Goal: Transaction & Acquisition: Purchase product/service

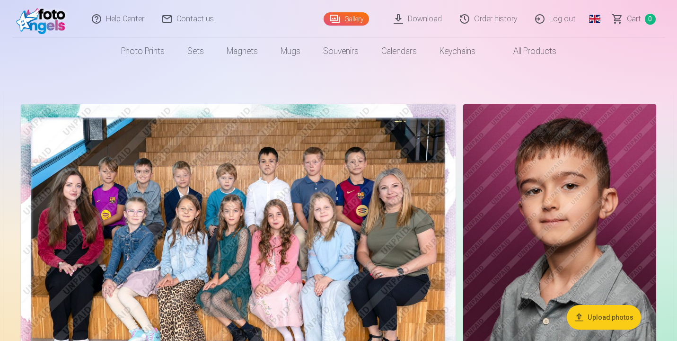
click at [283, 272] on img at bounding box center [238, 249] width 435 height 290
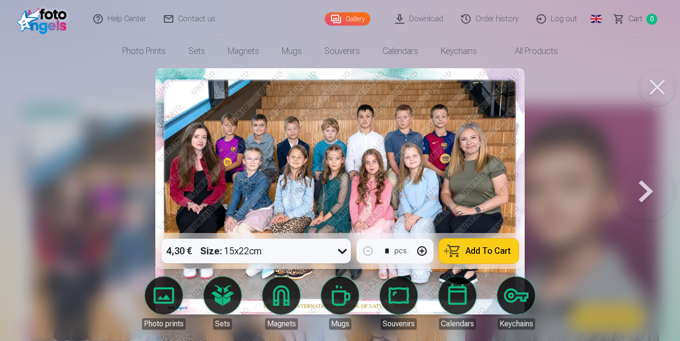
click at [475, 253] on span "Add To Cart" at bounding box center [487, 251] width 45 height 9
click at [646, 187] on button at bounding box center [645, 191] width 61 height 64
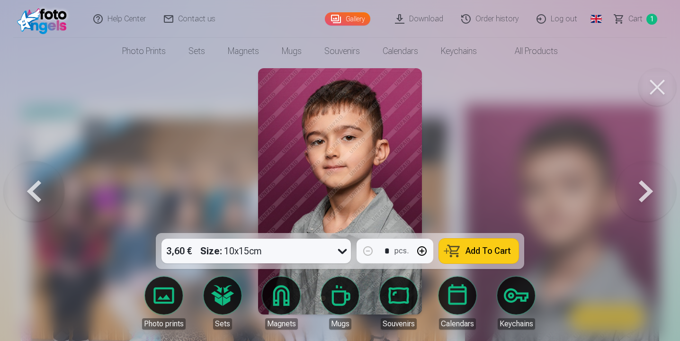
click at [646, 187] on button at bounding box center [645, 191] width 61 height 64
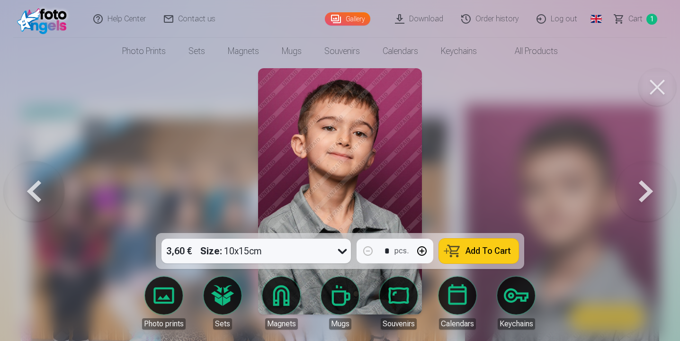
click at [646, 187] on button at bounding box center [645, 191] width 61 height 64
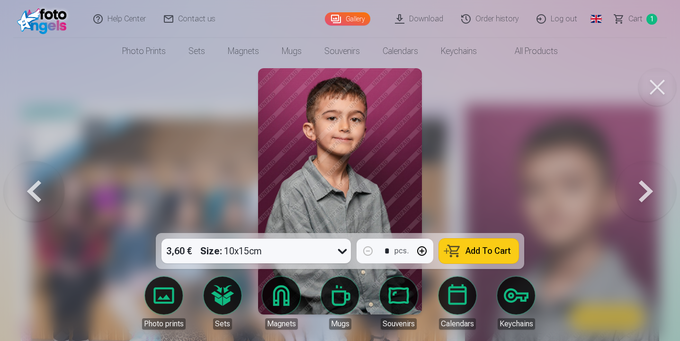
click at [646, 187] on button at bounding box center [645, 191] width 61 height 64
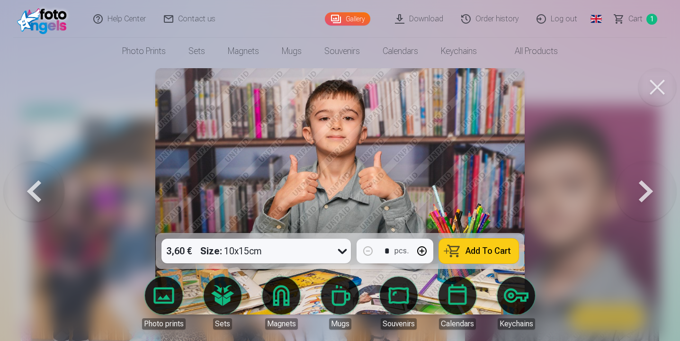
click at [646, 187] on button at bounding box center [645, 191] width 61 height 64
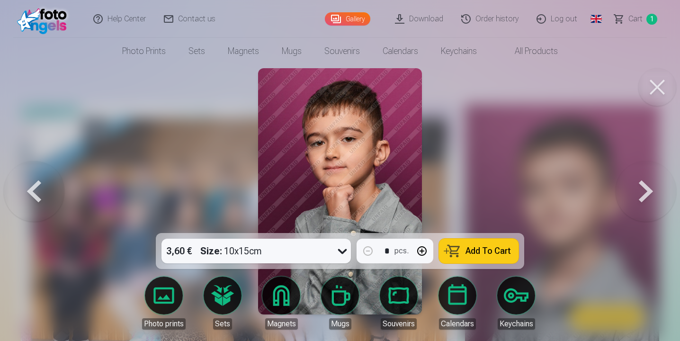
click at [646, 187] on button at bounding box center [645, 191] width 61 height 64
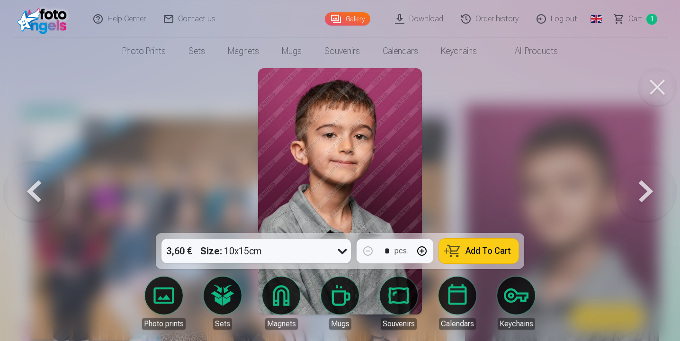
click at [646, 187] on button at bounding box center [645, 191] width 61 height 64
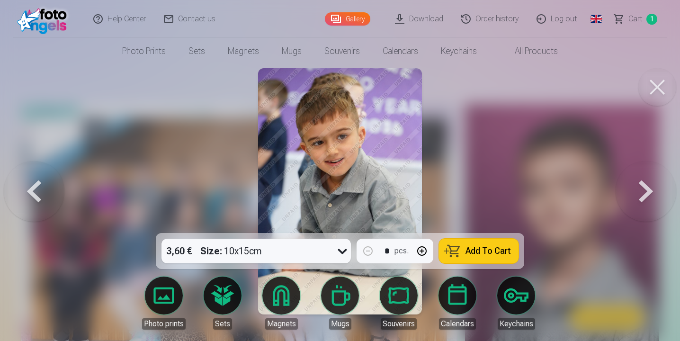
click at [484, 248] on span "Add To Cart" at bounding box center [487, 251] width 45 height 9
click at [652, 194] on button at bounding box center [645, 191] width 61 height 64
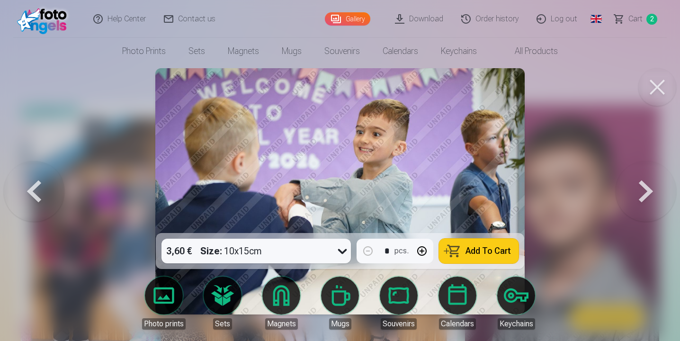
click at [652, 194] on button at bounding box center [645, 191] width 61 height 64
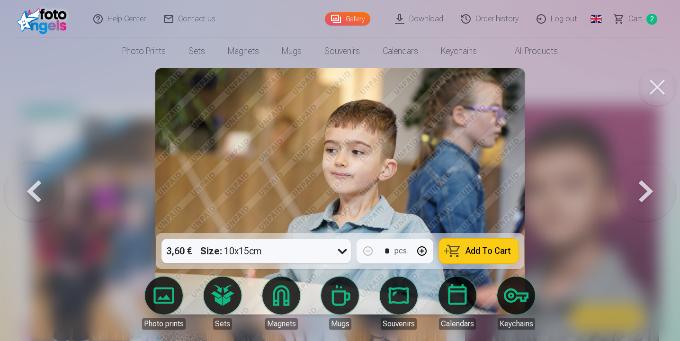
click at [652, 194] on button at bounding box center [645, 191] width 61 height 64
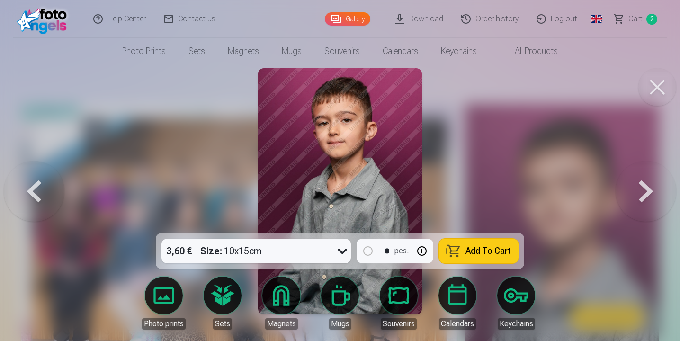
click at [486, 253] on span "Add To Cart" at bounding box center [487, 251] width 45 height 9
click at [653, 197] on button at bounding box center [645, 191] width 61 height 64
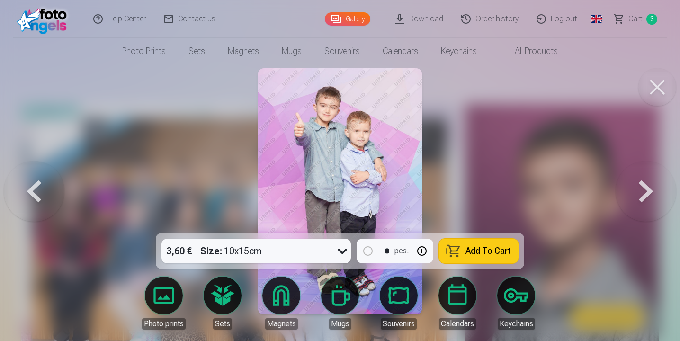
click at [508, 249] on span "Add To Cart" at bounding box center [487, 251] width 45 height 9
click at [647, 195] on button at bounding box center [645, 191] width 61 height 64
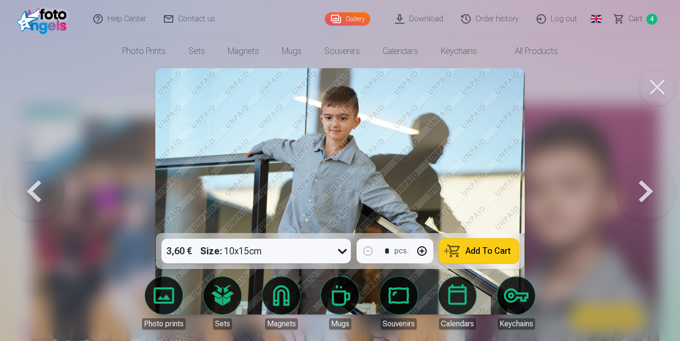
click at [647, 195] on button at bounding box center [645, 191] width 61 height 64
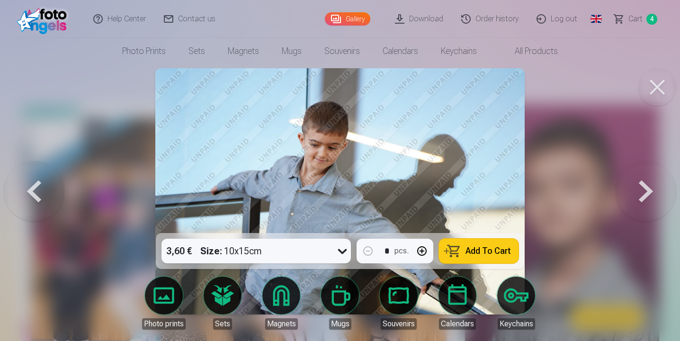
click at [647, 195] on button at bounding box center [645, 191] width 61 height 64
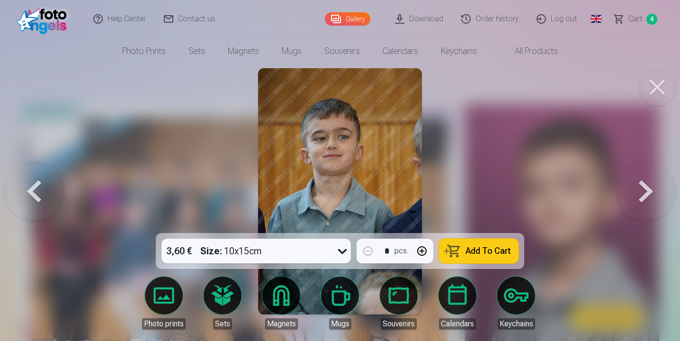
click at [647, 195] on button at bounding box center [645, 191] width 61 height 64
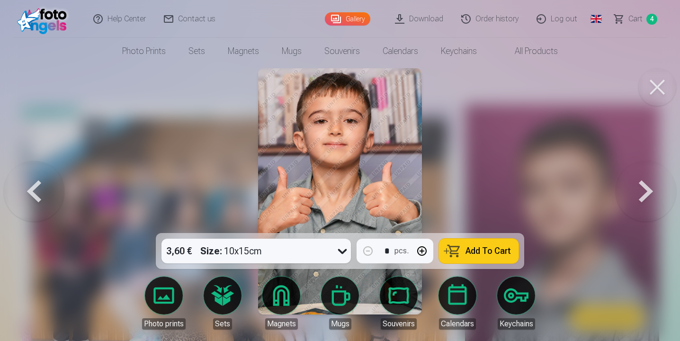
click at [647, 195] on button at bounding box center [645, 191] width 61 height 64
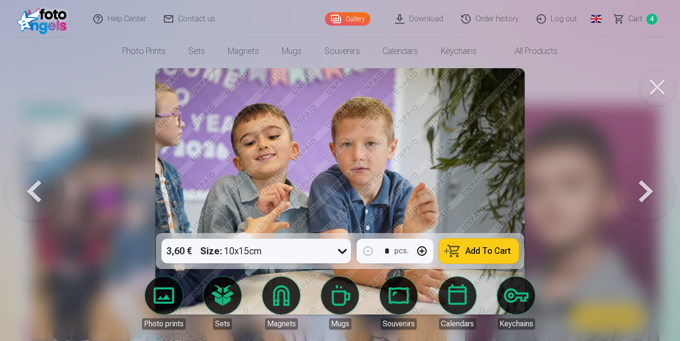
click at [647, 195] on button at bounding box center [645, 191] width 61 height 64
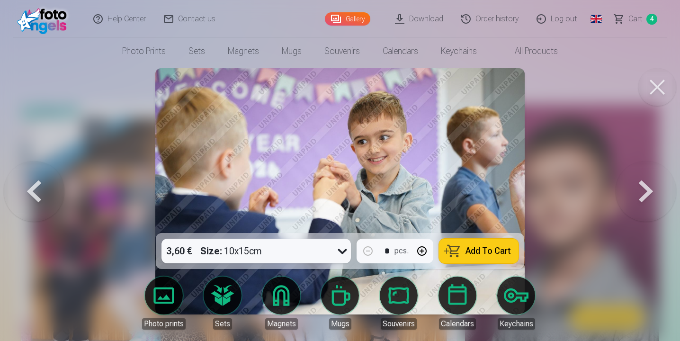
click at [647, 195] on button at bounding box center [645, 191] width 61 height 64
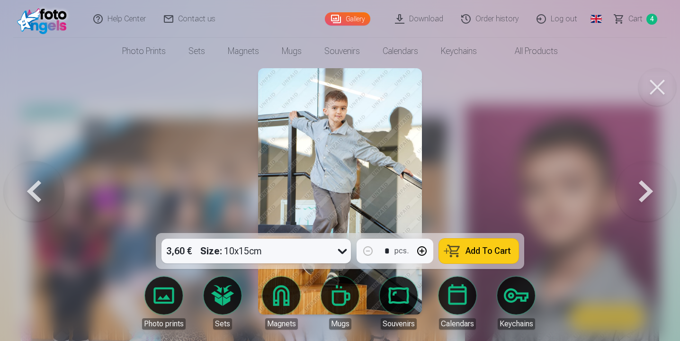
click at [647, 195] on button at bounding box center [645, 191] width 61 height 64
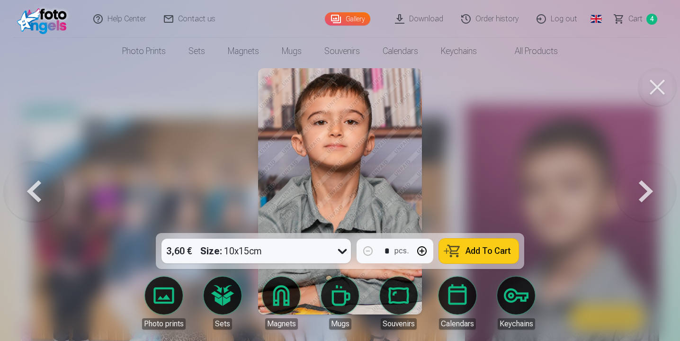
click at [470, 247] on span "Add To Cart" at bounding box center [487, 251] width 45 height 9
click at [649, 186] on button at bounding box center [645, 191] width 61 height 64
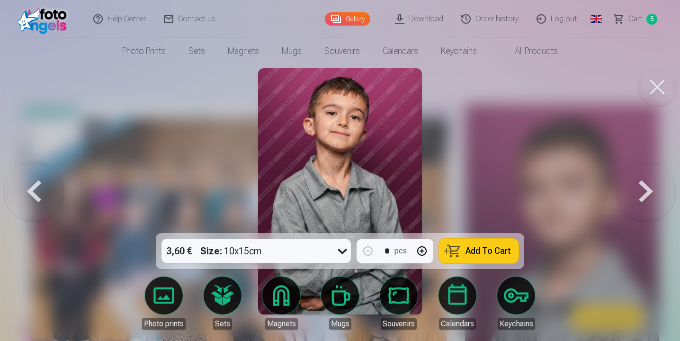
click at [649, 186] on button at bounding box center [645, 191] width 61 height 64
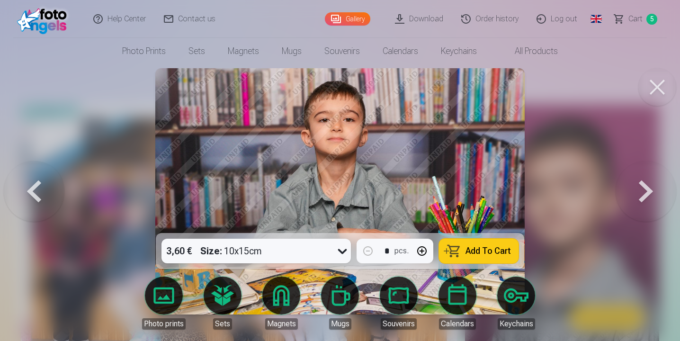
click at [649, 186] on button at bounding box center [645, 191] width 61 height 64
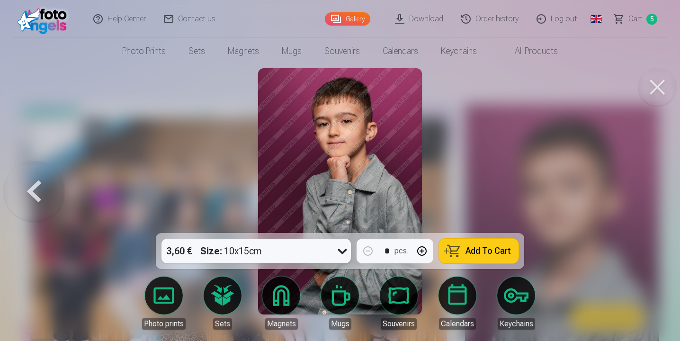
click at [649, 186] on div at bounding box center [340, 170] width 680 height 341
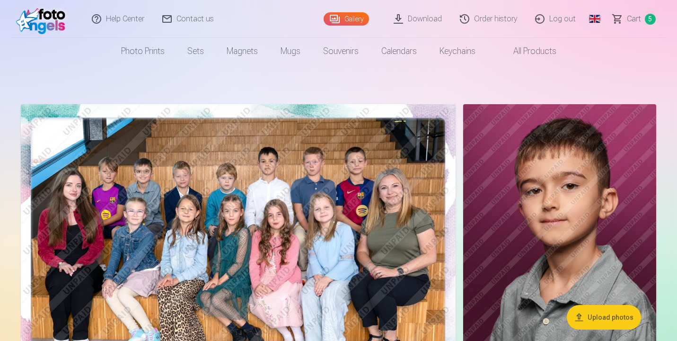
click at [632, 22] on span "Сart" at bounding box center [634, 18] width 14 height 11
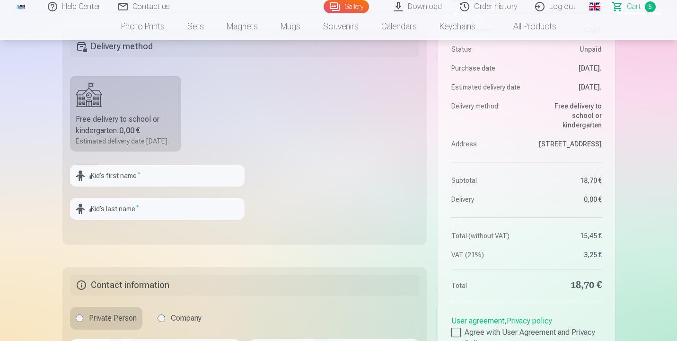
scroll to position [281, 0]
click at [171, 170] on fieldset "Delivery method Free delivery to school or kindergarten : 0,00 € Estimated deli…" at bounding box center [244, 136] width 365 height 216
type input "*"
type input "*********"
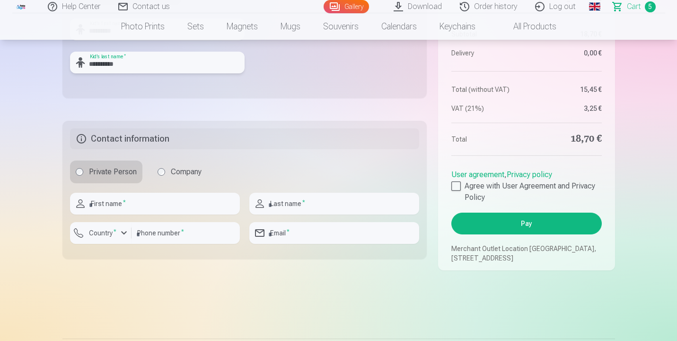
scroll to position [434, 0]
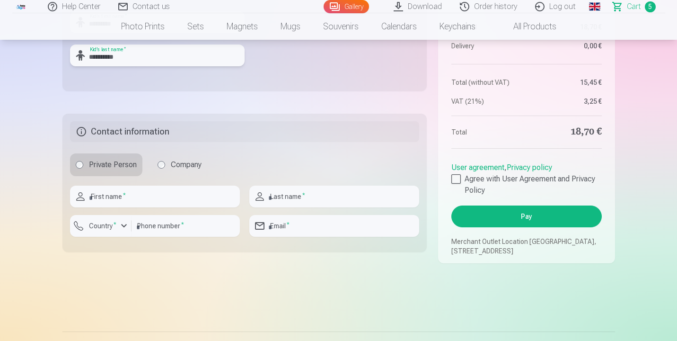
type input "*********"
type input "*"
type input "*****"
type input "*"
type input "**********"
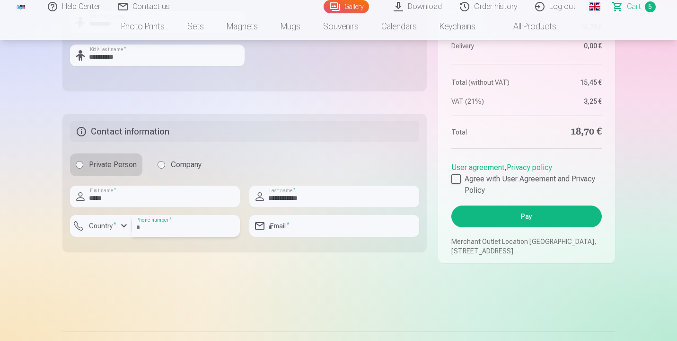
click at [171, 237] on input "number" at bounding box center [186, 226] width 108 height 22
click at [120, 231] on div "button" at bounding box center [123, 225] width 11 height 11
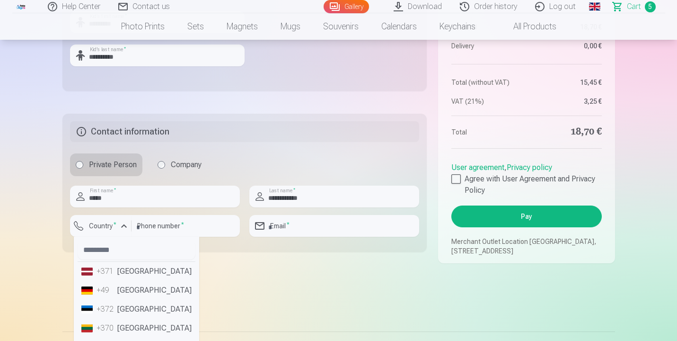
click at [128, 281] on li "+371 [GEOGRAPHIC_DATA]" at bounding box center [137, 271] width 118 height 19
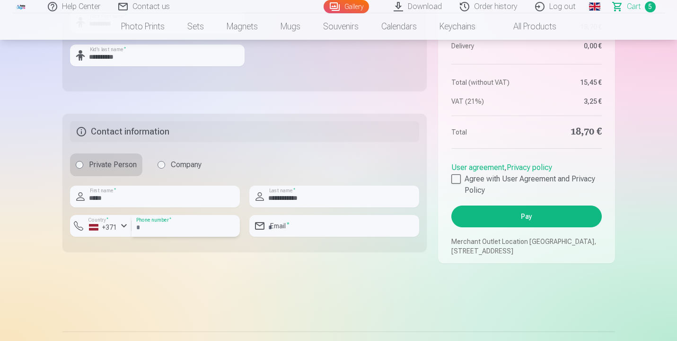
click at [167, 237] on input "number" at bounding box center [186, 226] width 108 height 22
type input "********"
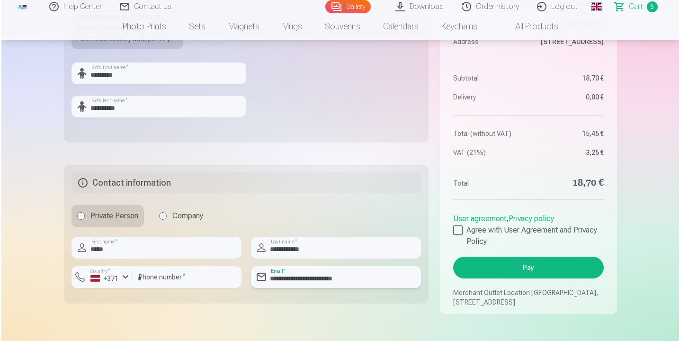
scroll to position [386, 0]
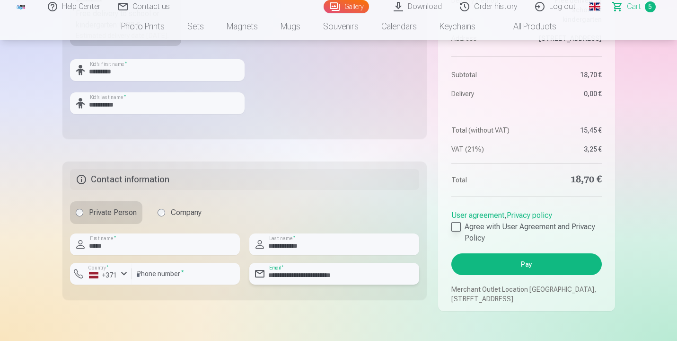
type input "**********"
click at [457, 231] on div at bounding box center [456, 226] width 9 height 9
click at [526, 275] on button "Pay" at bounding box center [527, 264] width 150 height 22
